Goal: Find contact information: Find contact information

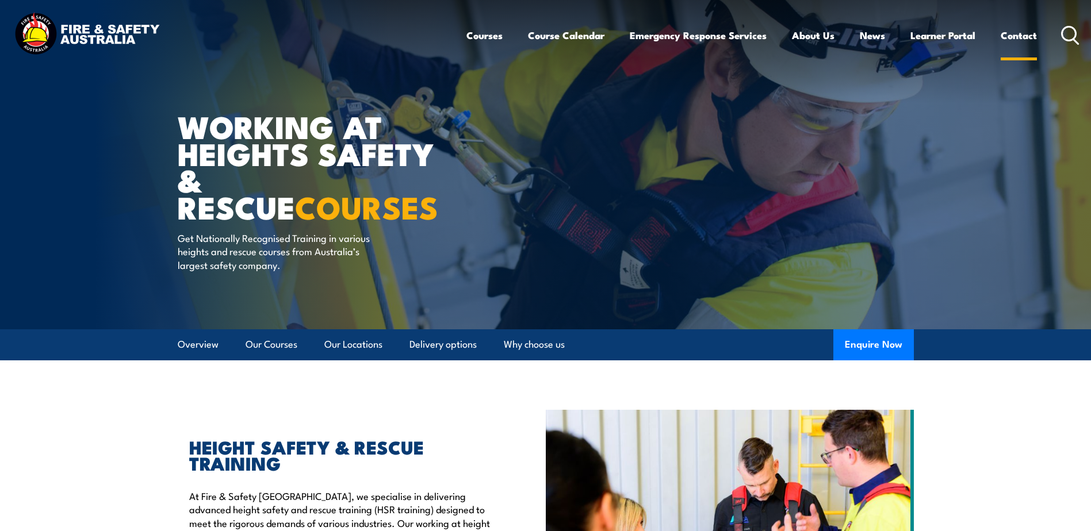
click at [1025, 35] on link "Contact" at bounding box center [1019, 35] width 36 height 30
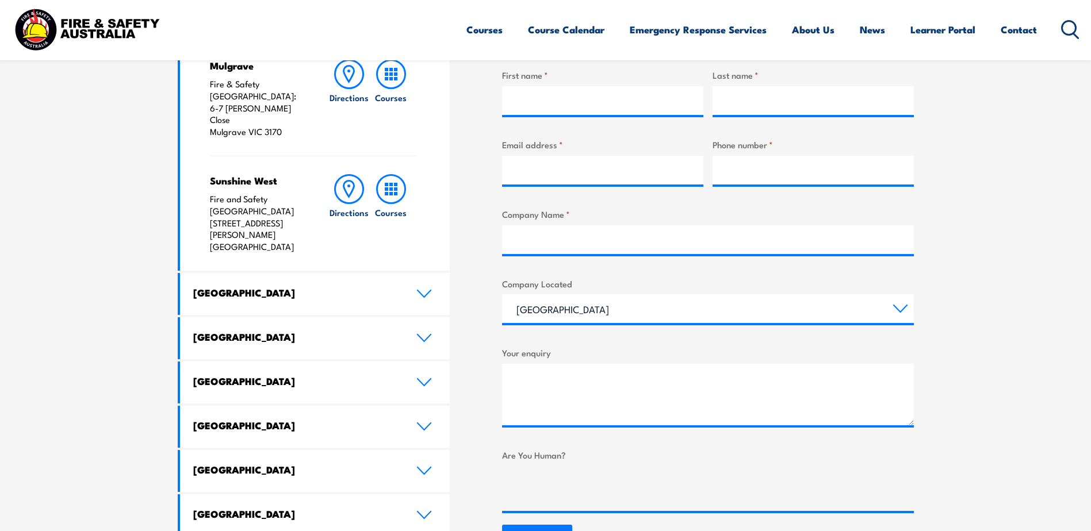
scroll to position [460, 0]
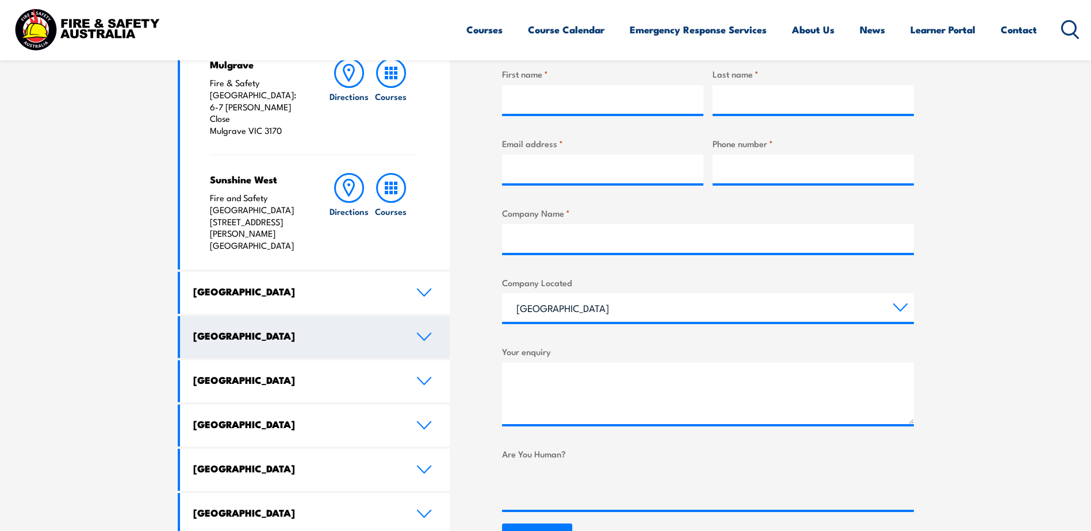
click at [423, 332] on icon at bounding box center [424, 336] width 16 height 9
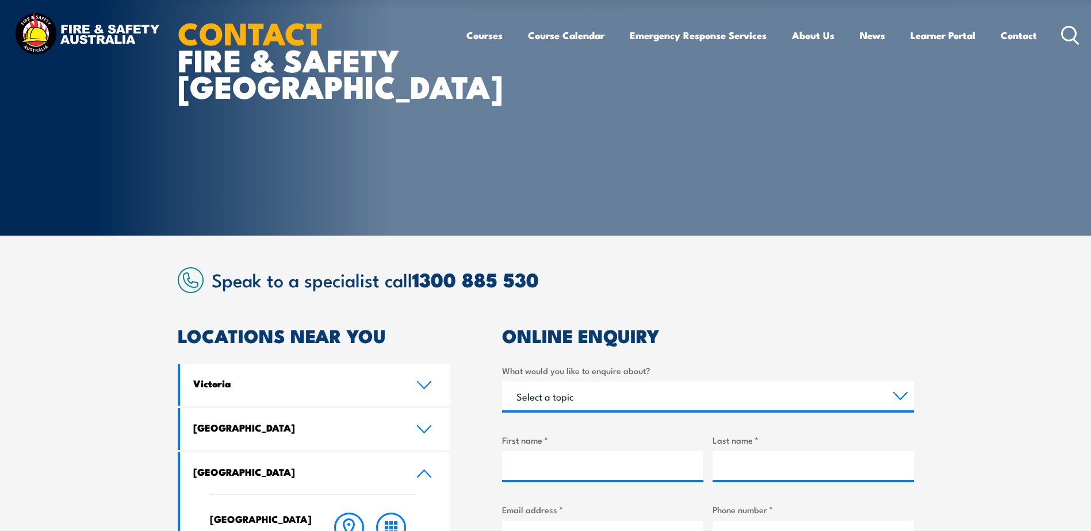
scroll to position [0, 0]
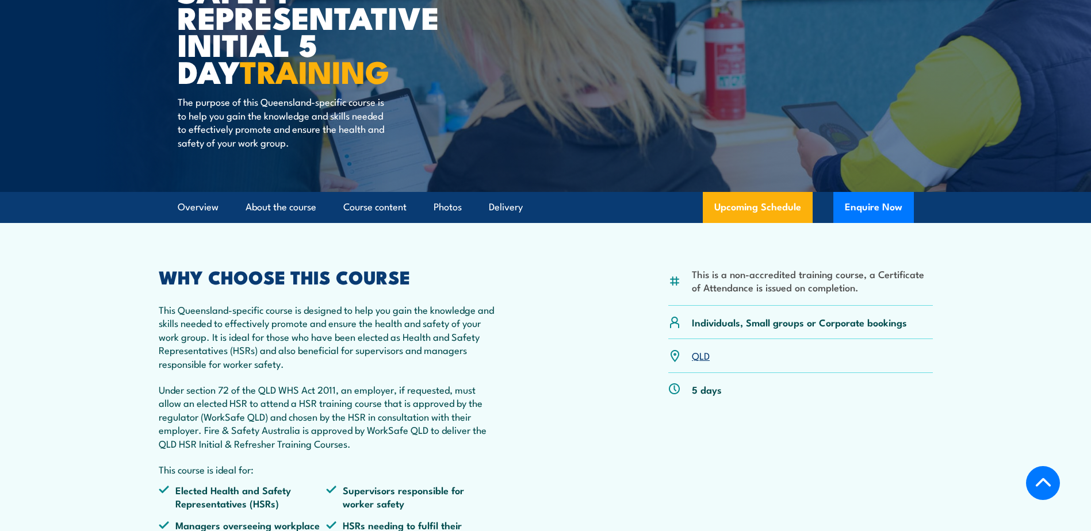
scroll to position [230, 0]
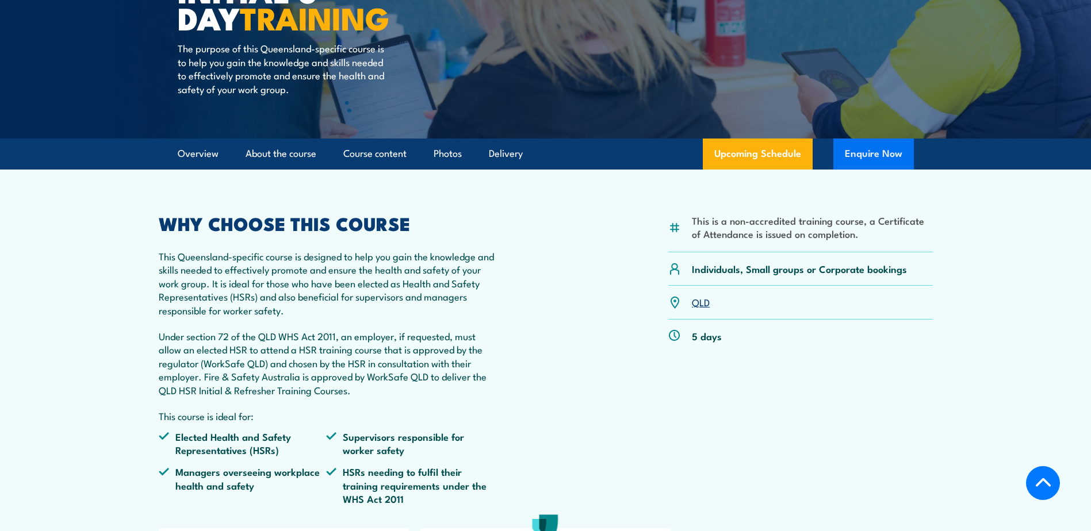
click at [889, 158] on button "Enquire Now" at bounding box center [873, 154] width 81 height 31
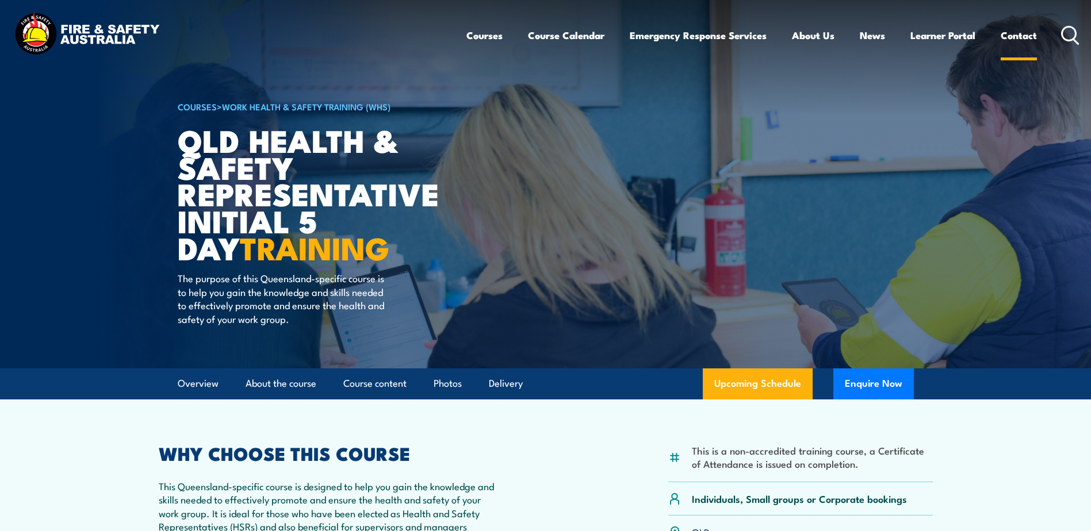
click at [1016, 38] on link "Contact" at bounding box center [1019, 35] width 36 height 30
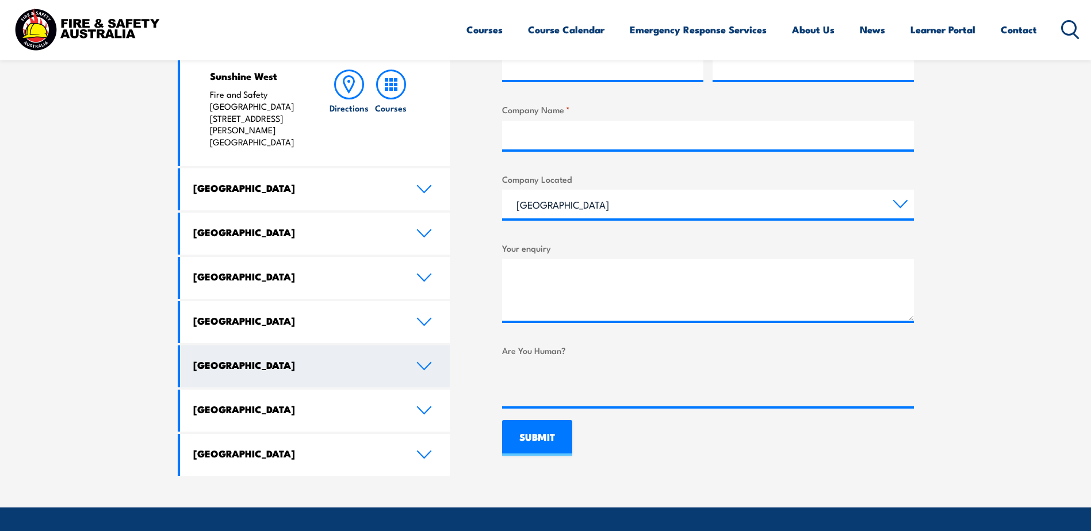
scroll to position [575, 0]
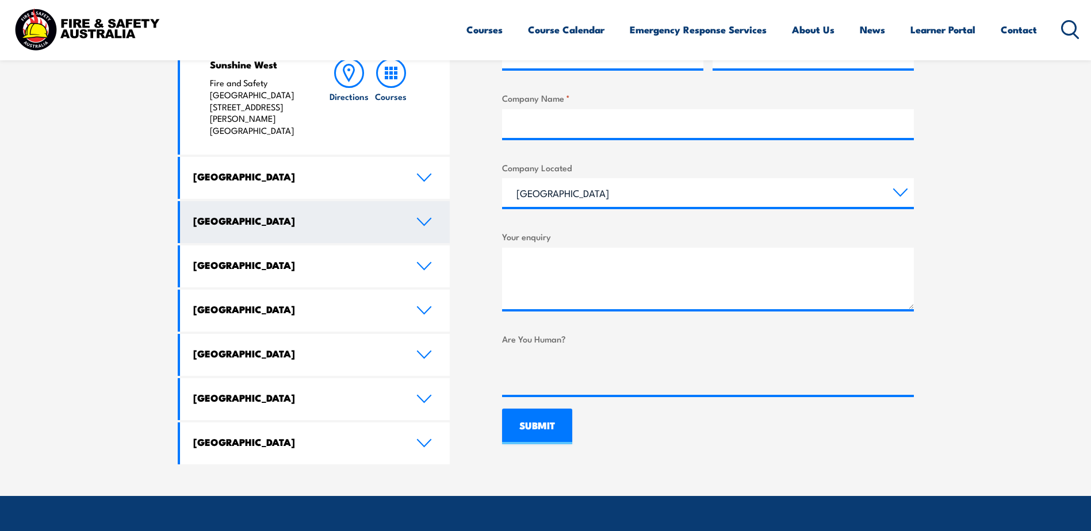
click at [426, 217] on icon at bounding box center [424, 221] width 16 height 9
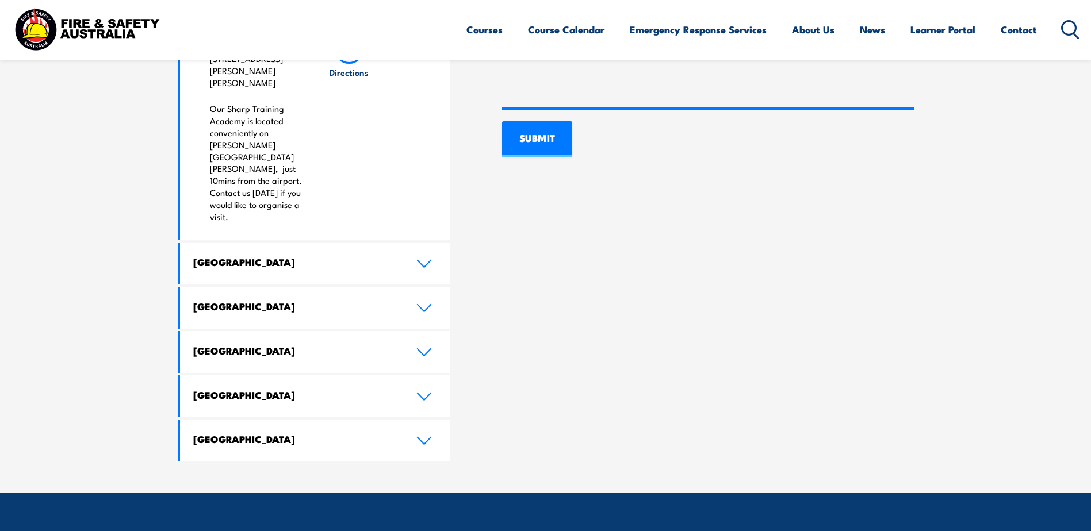
scroll to position [460, 0]
